Goal: Transaction & Acquisition: Purchase product/service

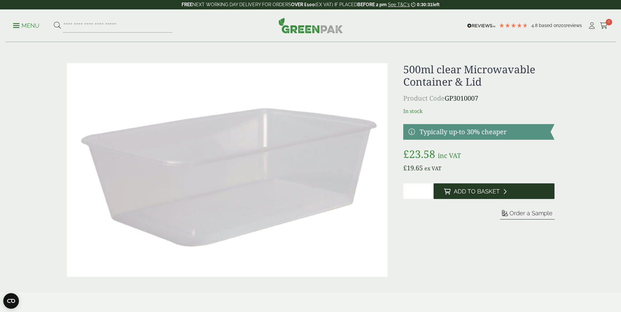
click at [459, 193] on span "Add to Basket" at bounding box center [477, 191] width 46 height 7
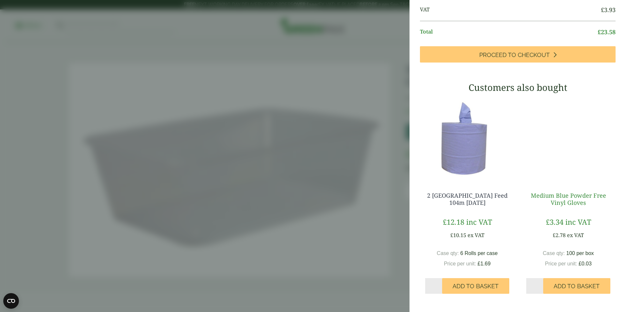
scroll to position [82, 0]
click at [334, 109] on aside "My Basket 500ml clear Microwavable Container & Lid - Full Case 500ml clear Micr…" at bounding box center [313, 156] width 626 height 312
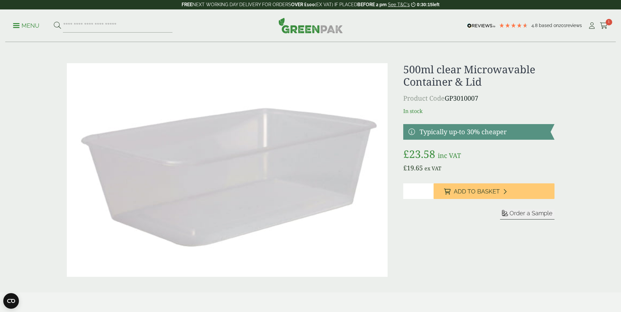
click at [22, 25] on p "Menu" at bounding box center [26, 26] width 26 height 8
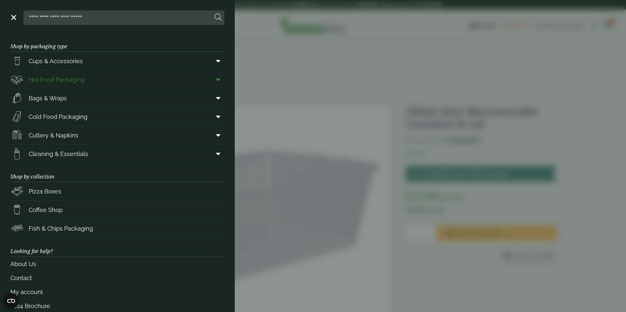
click at [44, 81] on span "Hot Food Packaging" at bounding box center [57, 79] width 56 height 9
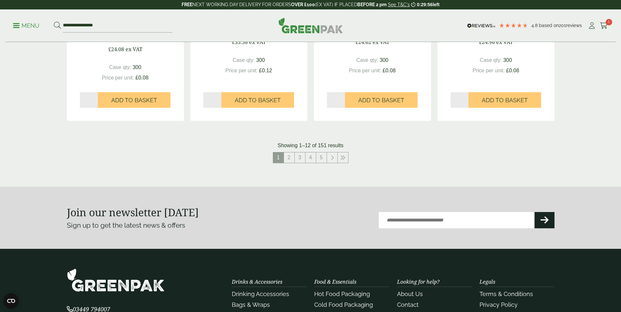
scroll to position [669, 0]
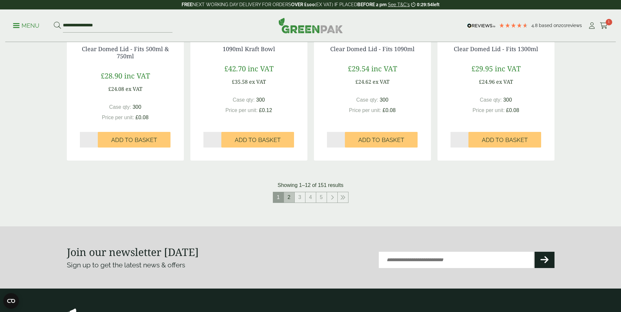
click at [289, 199] on link "2" at bounding box center [289, 197] width 10 height 10
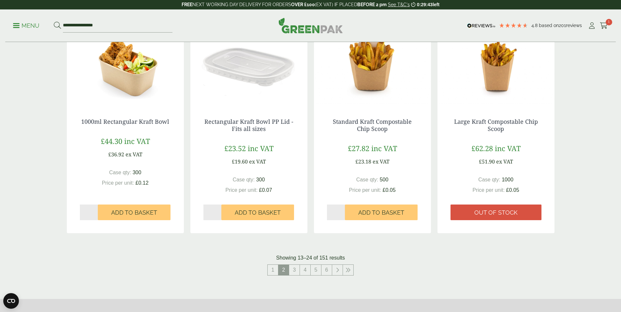
scroll to position [598, 0]
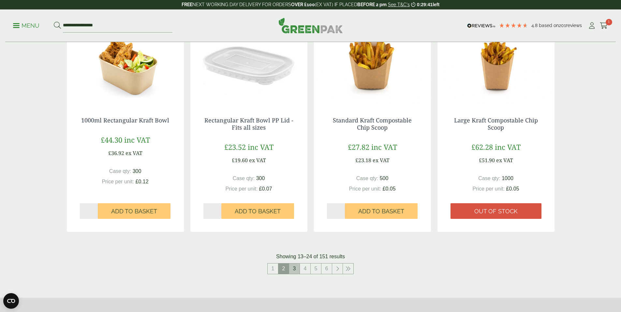
click at [292, 271] on link "3" at bounding box center [294, 269] width 10 height 10
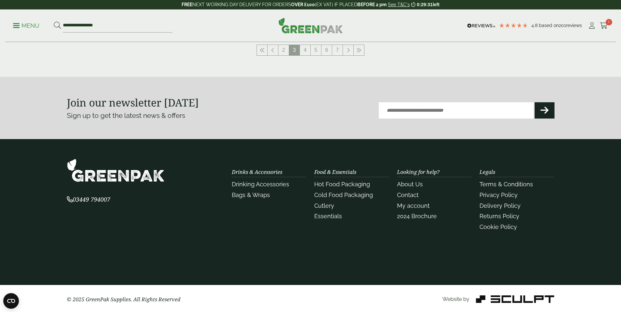
scroll to position [818, 0]
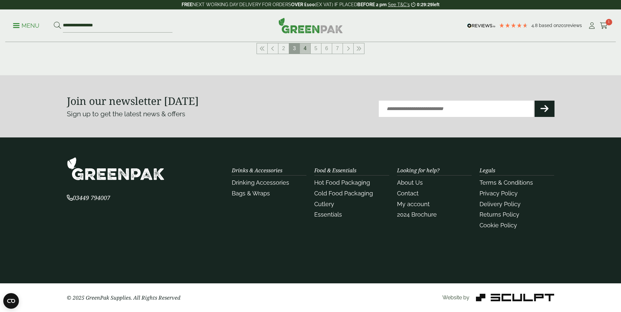
click at [307, 51] on link "4" at bounding box center [305, 48] width 10 height 10
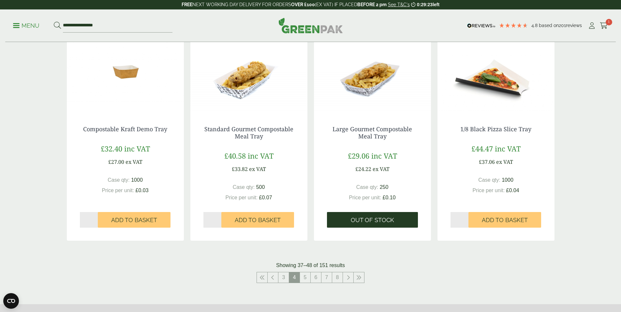
scroll to position [599, 0]
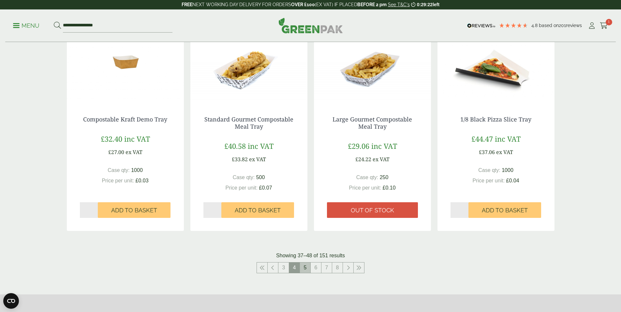
click at [306, 270] on link "5" at bounding box center [305, 268] width 10 height 10
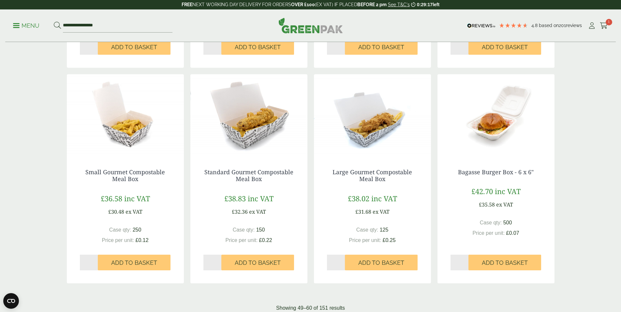
scroll to position [714, 0]
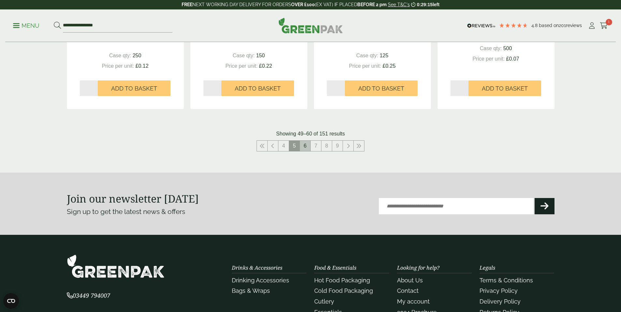
click at [306, 146] on link "6" at bounding box center [305, 146] width 10 height 10
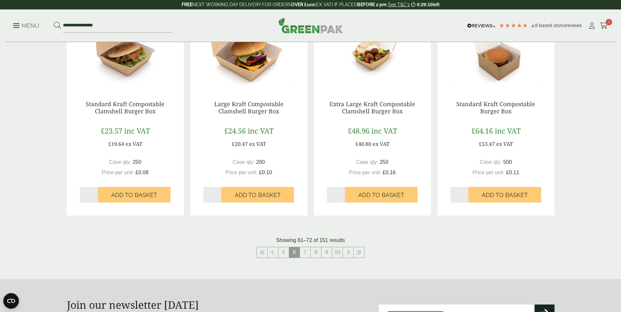
scroll to position [730, 0]
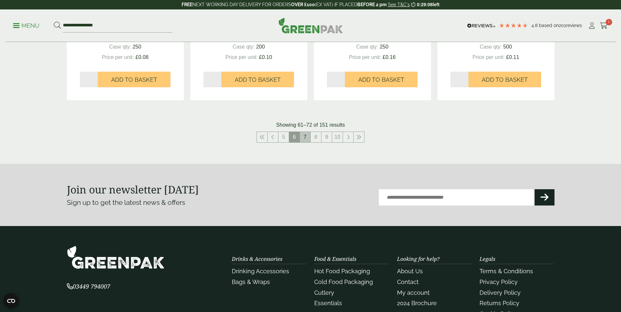
click at [306, 140] on link "7" at bounding box center [305, 137] width 10 height 10
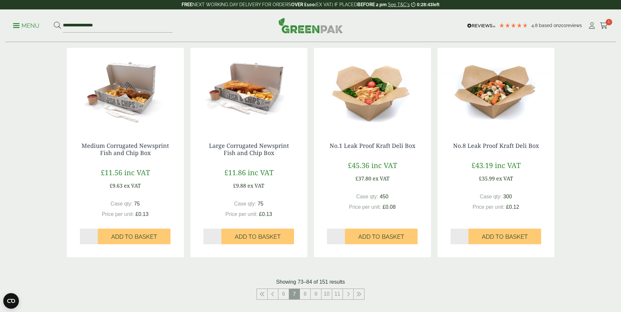
scroll to position [573, 0]
click at [307, 295] on link "8" at bounding box center [305, 294] width 10 height 10
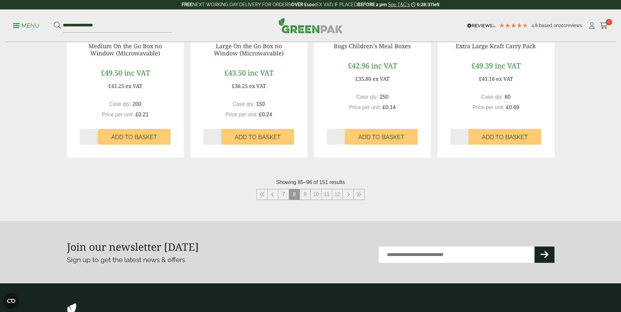
scroll to position [680, 0]
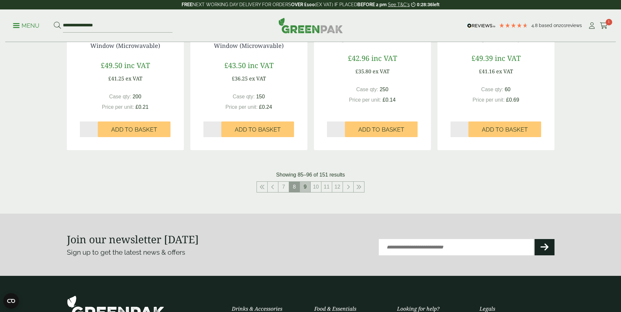
click at [304, 187] on link "9" at bounding box center [305, 187] width 10 height 10
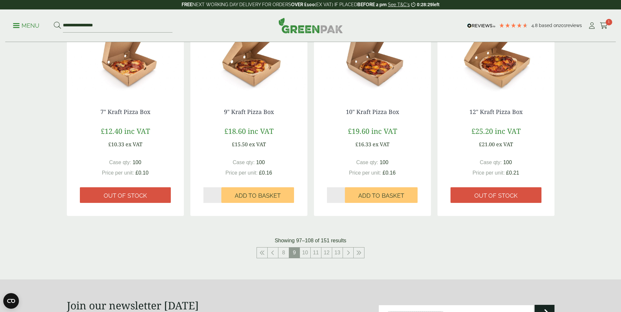
scroll to position [605, 0]
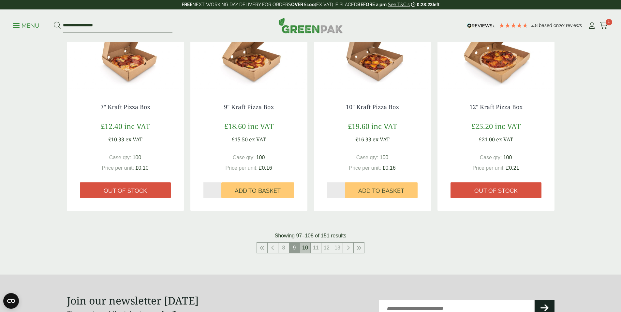
click at [308, 252] on link "10" at bounding box center [305, 248] width 10 height 10
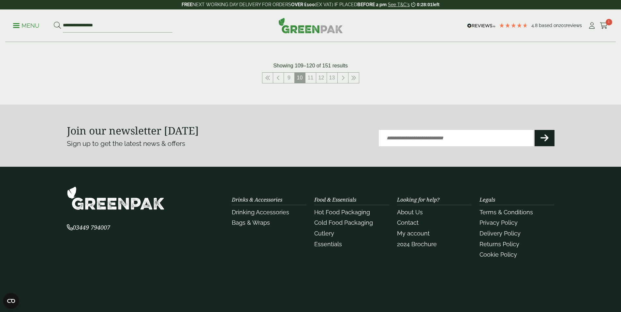
scroll to position [782, 0]
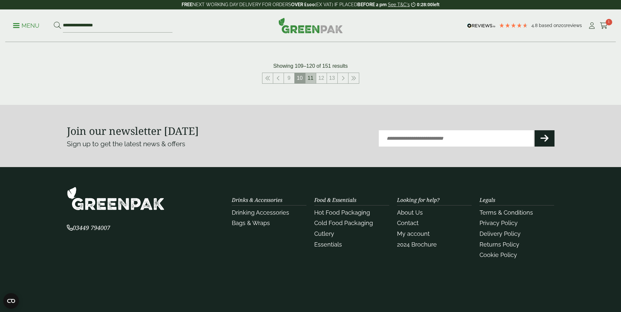
click at [307, 80] on link "11" at bounding box center [310, 78] width 10 height 10
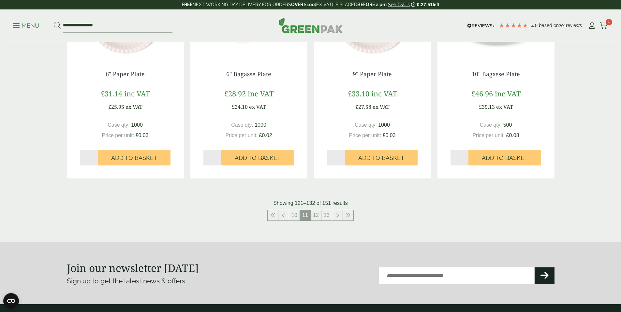
scroll to position [645, 0]
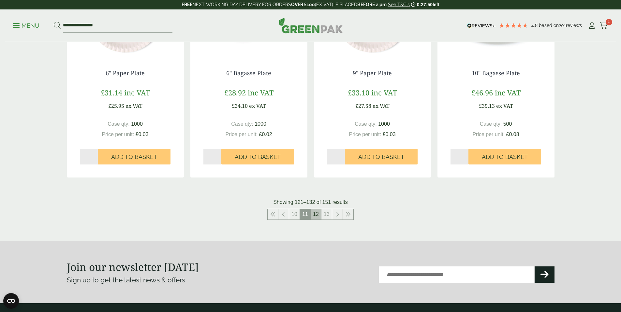
click at [319, 217] on link "12" at bounding box center [316, 214] width 10 height 10
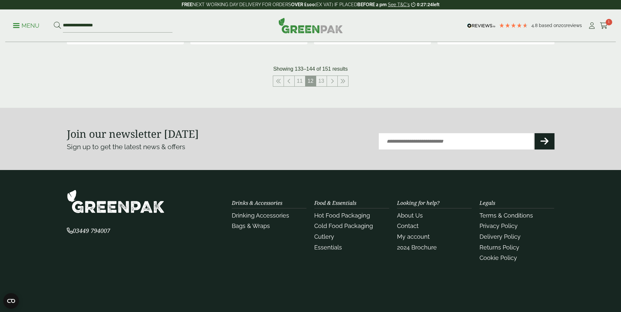
scroll to position [778, 0]
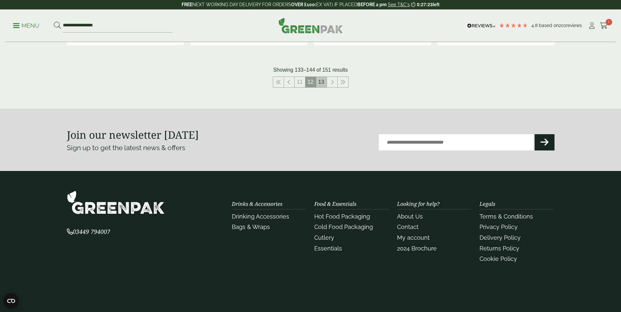
click at [322, 83] on link "13" at bounding box center [321, 82] width 10 height 10
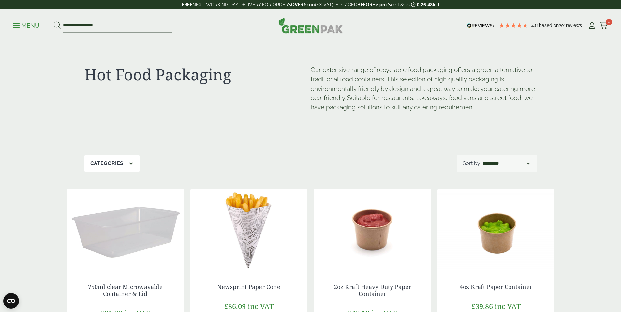
click at [25, 27] on p "Menu" at bounding box center [26, 26] width 26 height 8
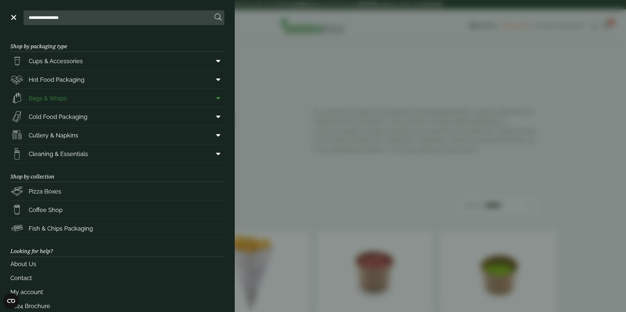
click at [78, 99] on link "Bags & Wraps" at bounding box center [117, 98] width 214 height 18
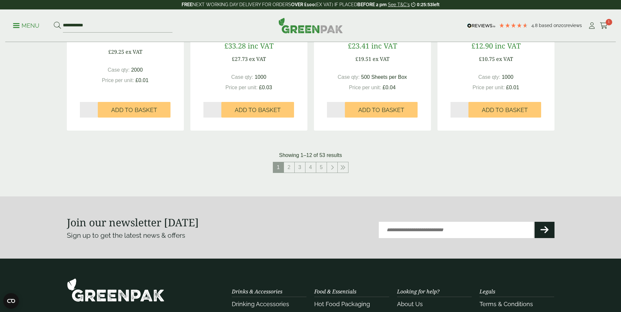
scroll to position [680, 0]
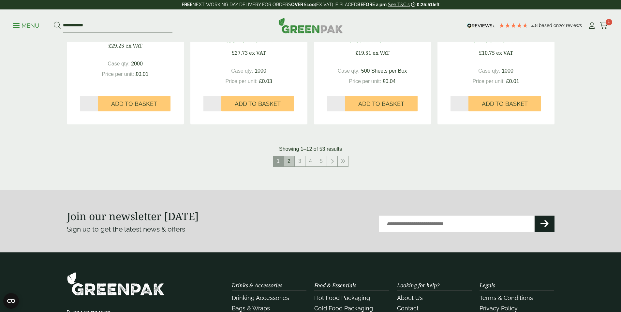
click at [292, 162] on link "2" at bounding box center [289, 161] width 10 height 10
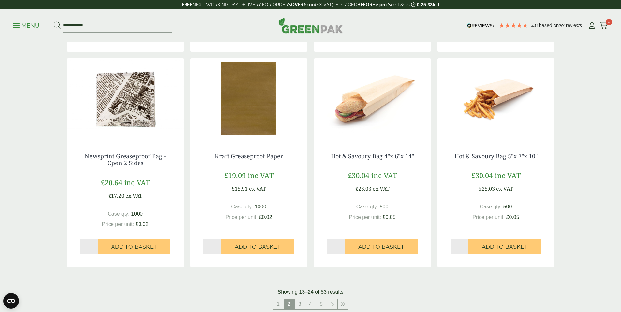
scroll to position [556, 0]
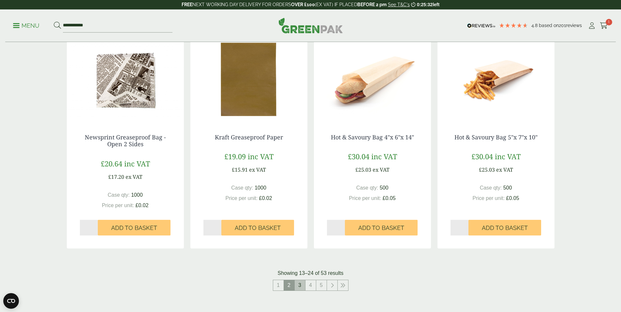
click at [297, 286] on link "3" at bounding box center [300, 285] width 10 height 10
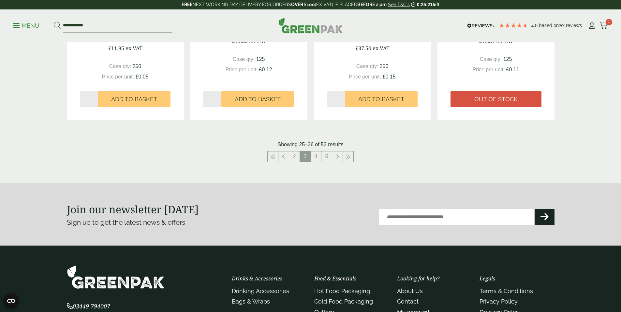
scroll to position [739, 0]
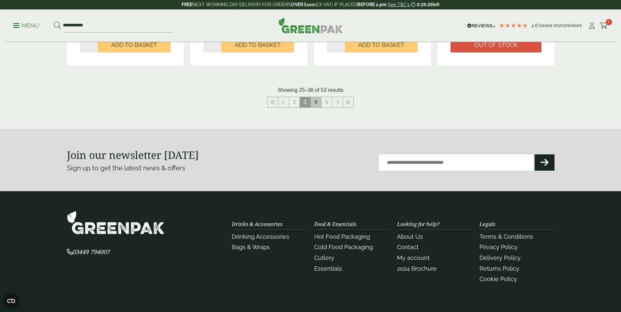
click at [316, 103] on link "4" at bounding box center [316, 102] width 10 height 10
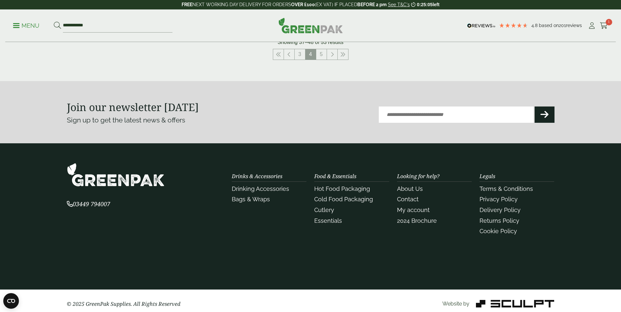
scroll to position [726, 0]
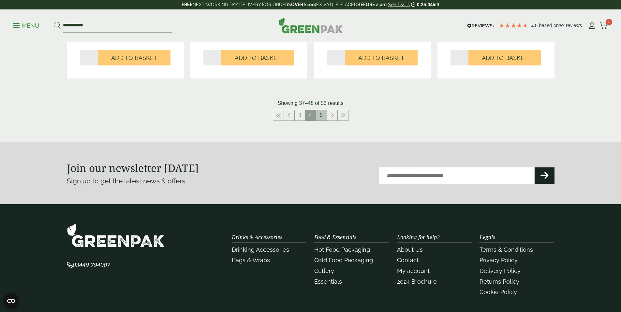
click at [320, 115] on link "5" at bounding box center [321, 115] width 10 height 10
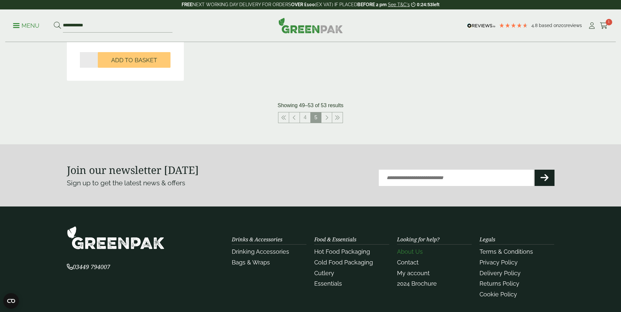
scroll to position [498, 0]
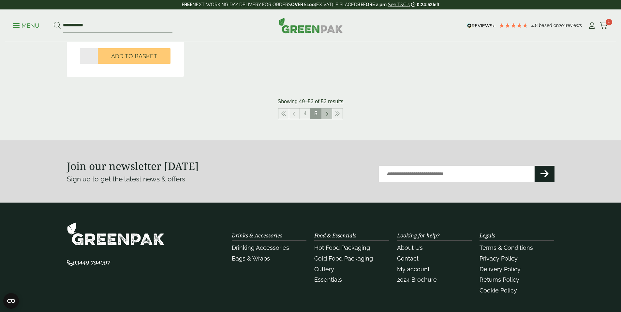
click at [326, 116] on icon at bounding box center [326, 113] width 3 height 5
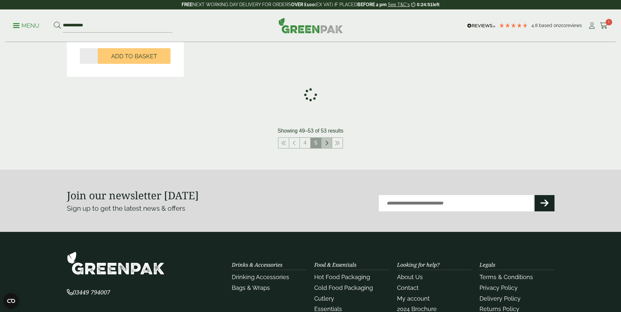
scroll to position [174, 0]
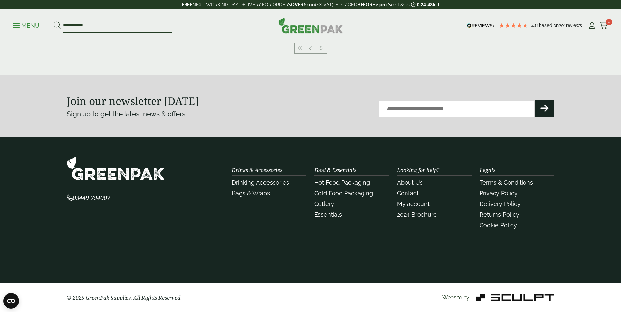
drag, startPoint x: 102, startPoint y: 26, endPoint x: 60, endPoint y: 27, distance: 42.1
click at [60, 27] on form "**********" at bounding box center [113, 26] width 119 height 14
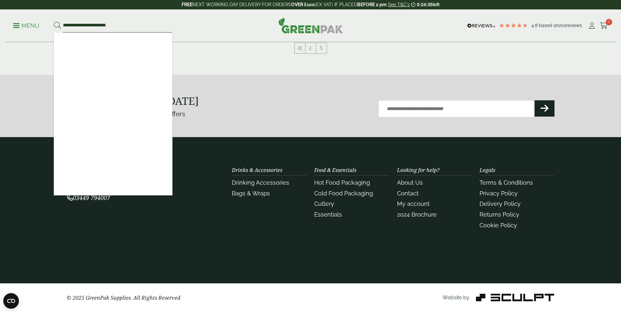
type input "**********"
click at [54, 22] on button at bounding box center [57, 26] width 7 height 8
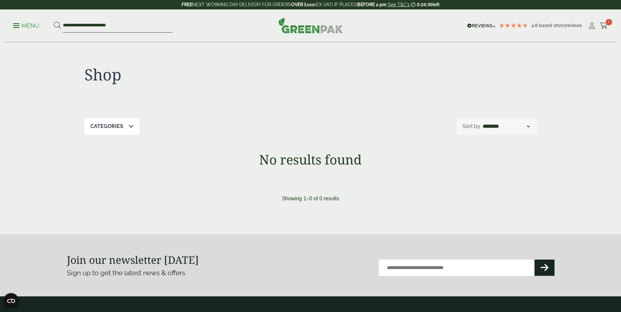
drag, startPoint x: 91, startPoint y: 24, endPoint x: 47, endPoint y: 25, distance: 43.7
click at [47, 25] on ul "**********" at bounding box center [92, 26] width 159 height 14
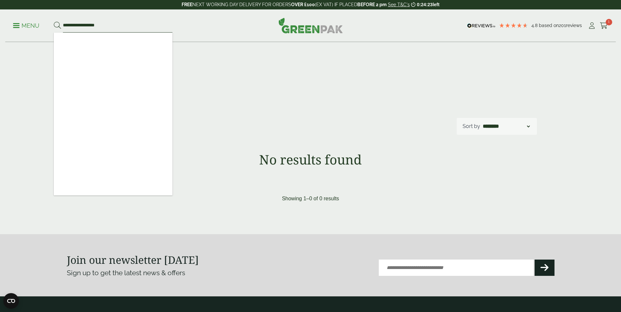
click at [129, 24] on input "**********" at bounding box center [118, 26] width 110 height 14
type input "**********"
click at [54, 22] on button at bounding box center [57, 26] width 7 height 8
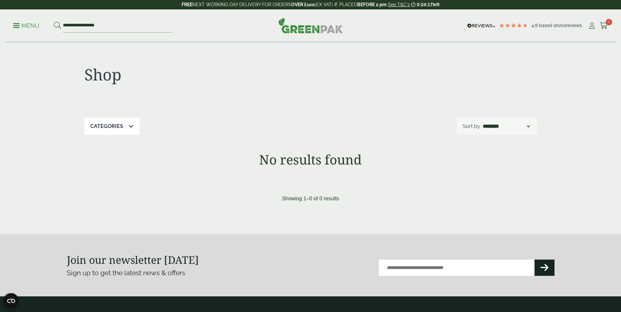
click at [129, 125] on icon at bounding box center [130, 126] width 5 height 5
